Goal: Task Accomplishment & Management: Manage account settings

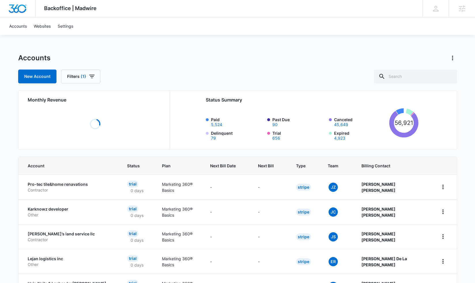
click at [403, 86] on div "Accounts New Account Filters (1) Monthly Revenue Loading Status Summary Paid 5,…" at bounding box center [237, 255] width 439 height 405
click at [400, 78] on input "text" at bounding box center [415, 76] width 83 height 14
type input "back forty"
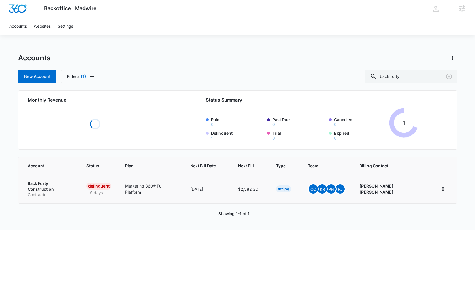
click at [46, 187] on p "Back Forty Construction" at bounding box center [50, 185] width 45 height 11
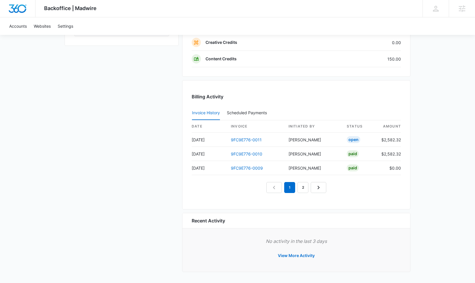
scroll to position [537, 0]
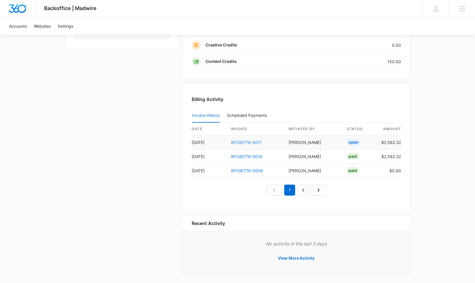
click at [249, 140] on link "9FC9E776-0011" at bounding box center [246, 142] width 31 height 5
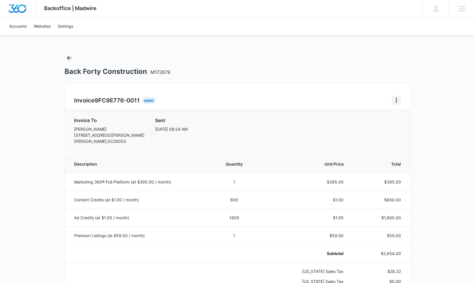
click at [393, 100] on icon "Home" at bounding box center [396, 100] width 7 height 7
click at [402, 124] on div "Retry Payment" at bounding box center [415, 125] width 33 height 4
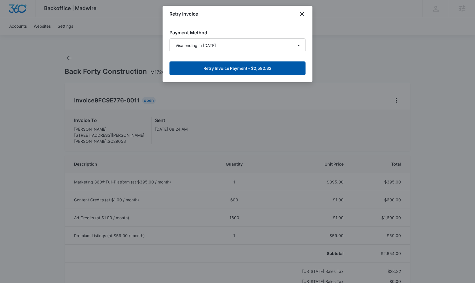
click at [242, 71] on button "Retry Invoice Payment - $2,582.32" at bounding box center [238, 68] width 136 height 14
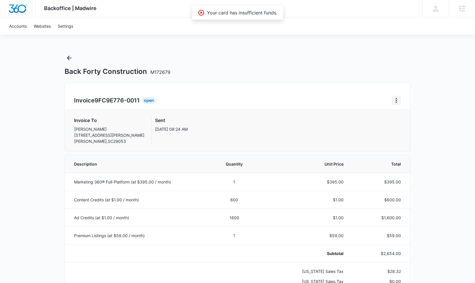
click at [396, 98] on icon "Home" at bounding box center [396, 100] width 7 height 7
click at [402, 128] on button "Retry Payment" at bounding box center [419, 125] width 54 height 9
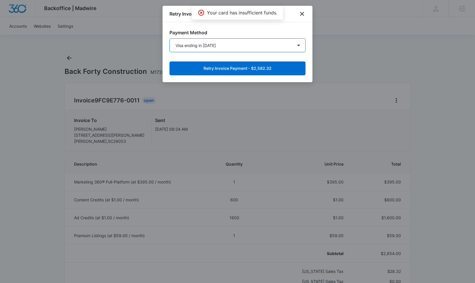
select select "pm_1OqybmA4n8RTgNjUGGOFq0c6"
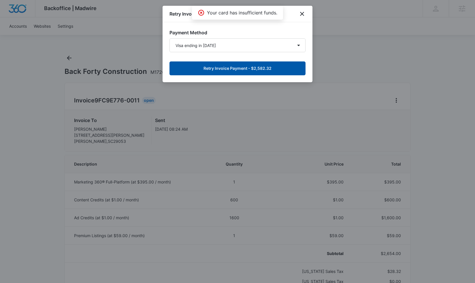
click at [228, 67] on button "Retry Invoice Payment - $2,582.32" at bounding box center [238, 68] width 136 height 14
